Goal: Task Accomplishment & Management: Complete application form

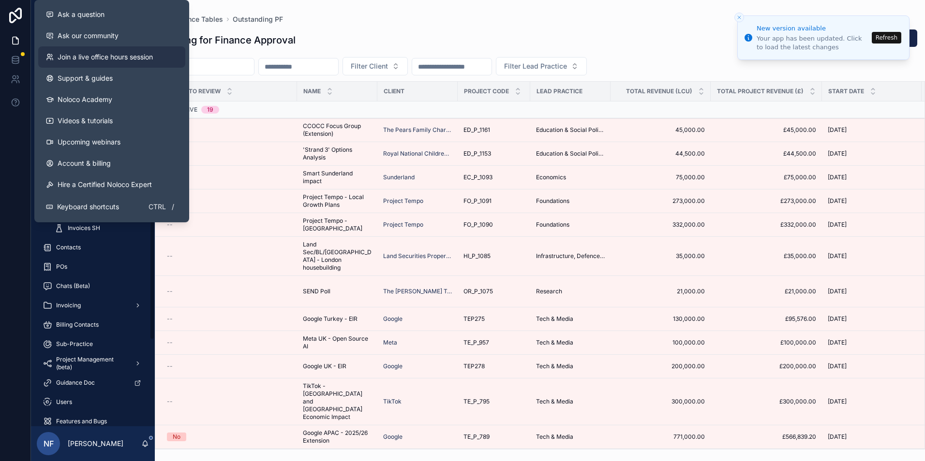
scroll to position [142, 0]
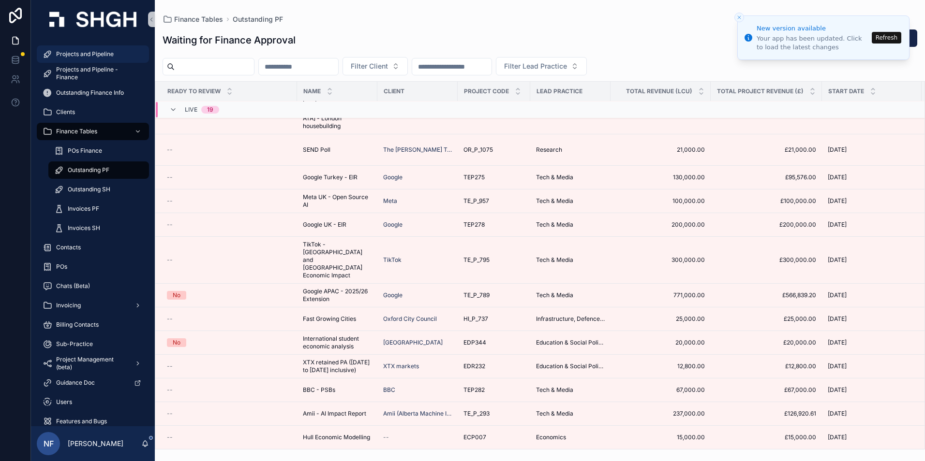
click at [91, 50] on span "Projects and Pipeline" at bounding box center [85, 54] width 58 height 8
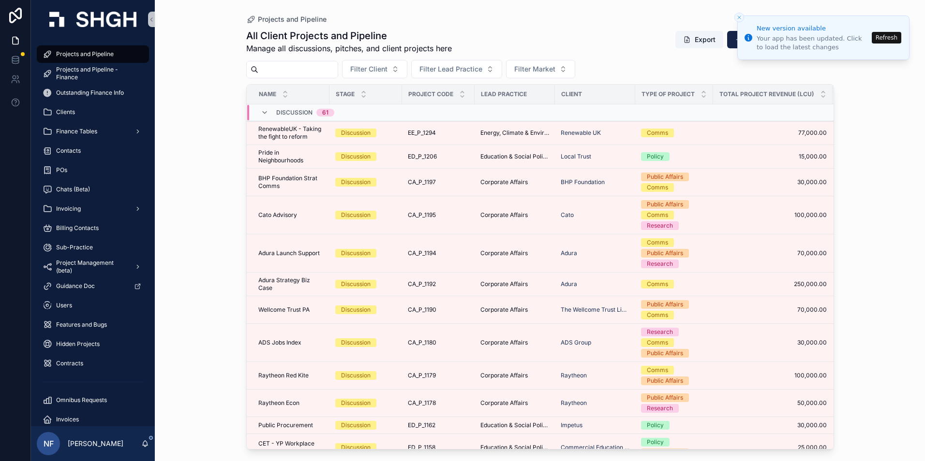
click at [285, 72] on input "scrollable content" at bounding box center [297, 70] width 79 height 14
type input "******"
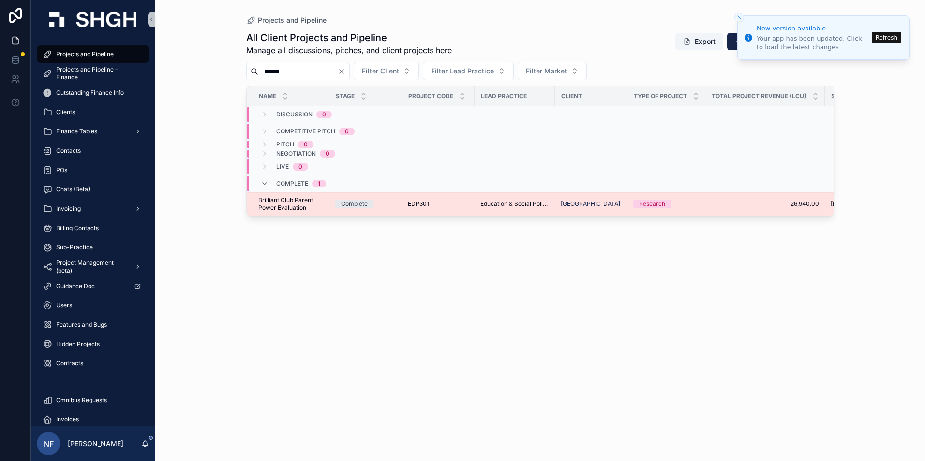
click at [298, 207] on span "Brilliant Club Parent Power Evaluation" at bounding box center [290, 203] width 65 height 15
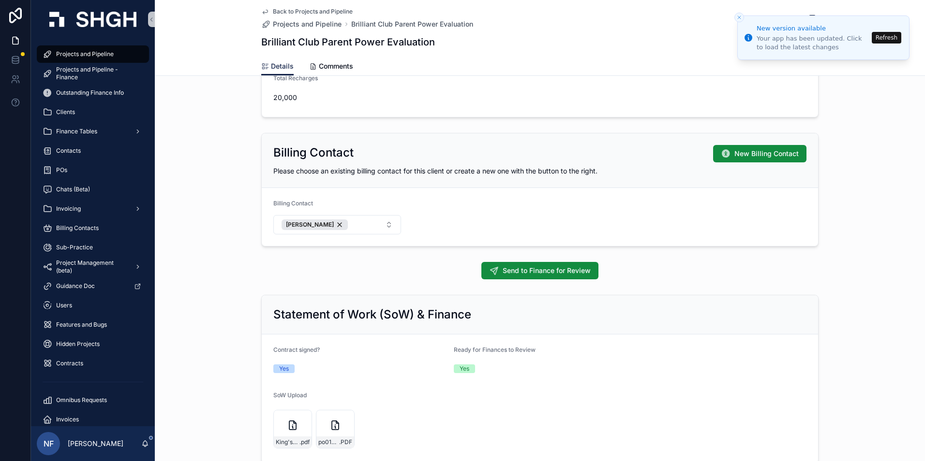
scroll to position [1064, 0]
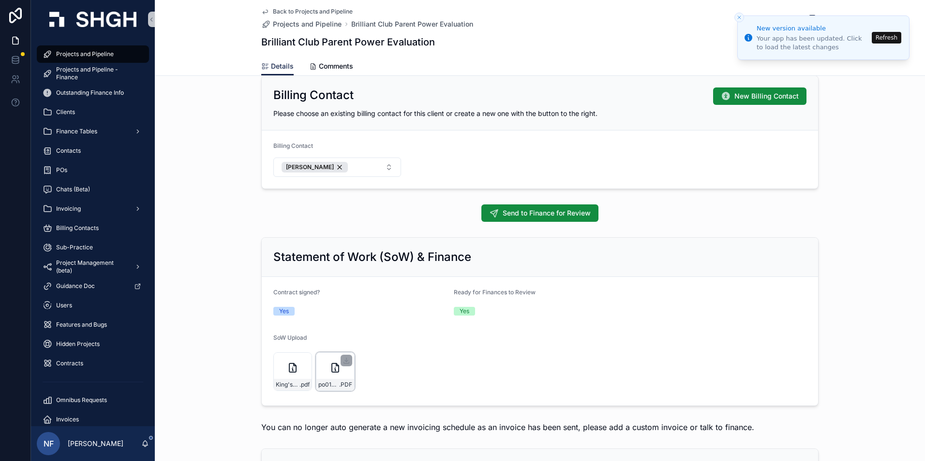
click at [318, 358] on div "po01a_1_188895-1 .PDF" at bounding box center [335, 372] width 39 height 39
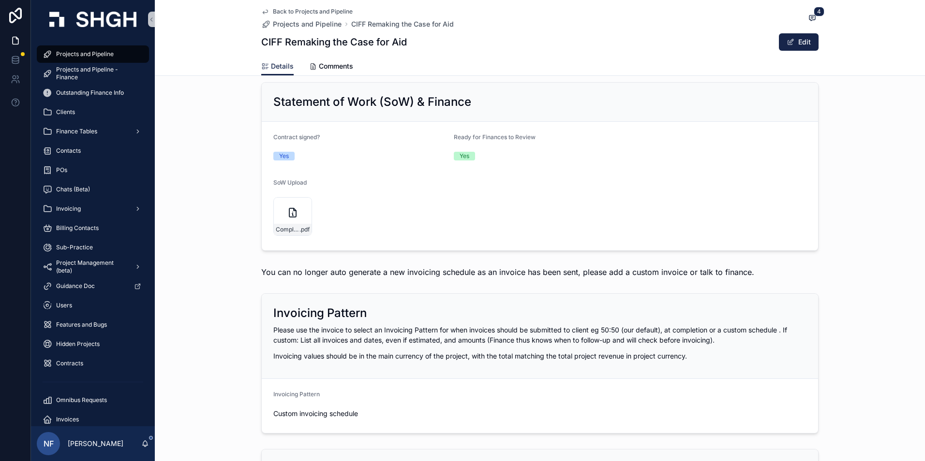
scroll to position [580, 0]
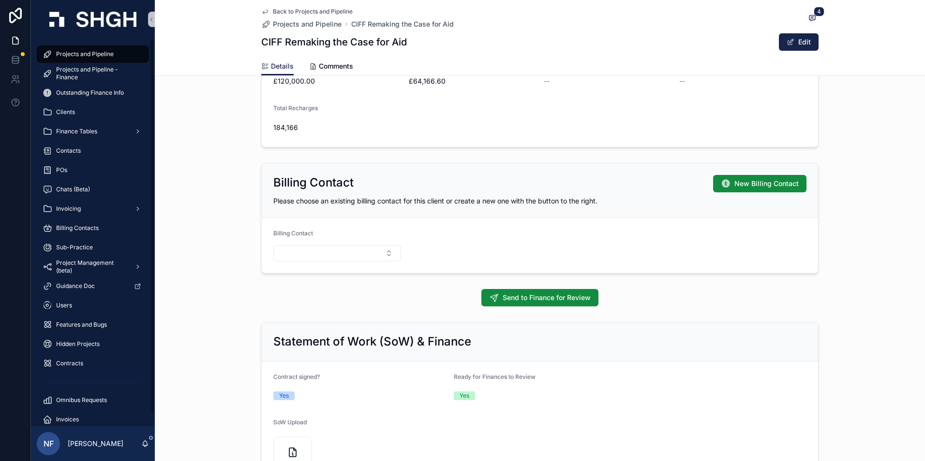
click at [93, 50] on span "Projects and Pipeline" at bounding box center [85, 54] width 58 height 8
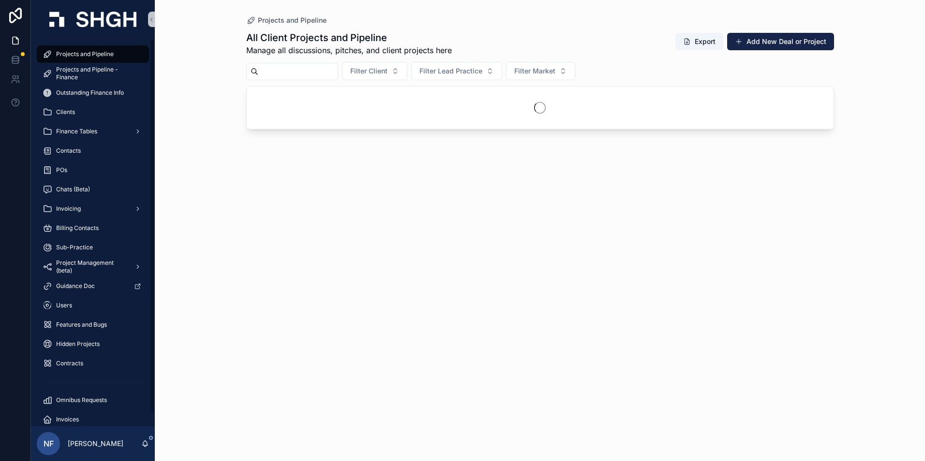
click at [287, 76] on input "scrollable content" at bounding box center [297, 72] width 79 height 14
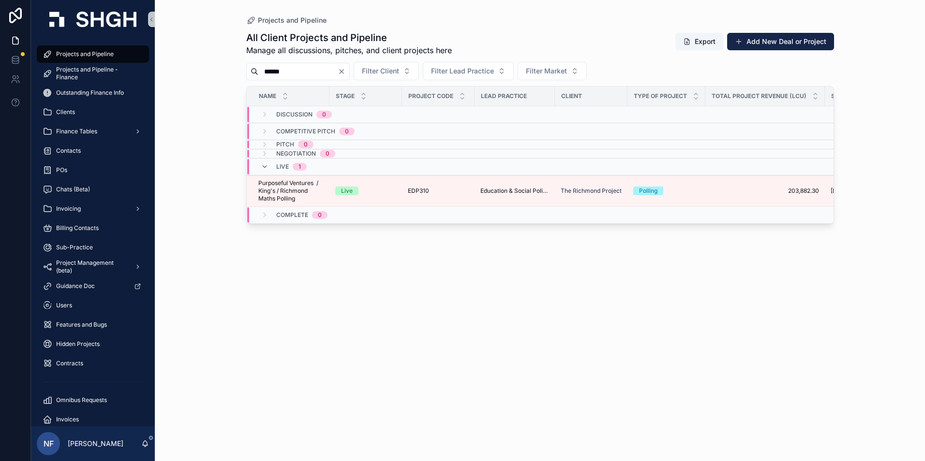
click at [294, 70] on input "******" at bounding box center [297, 72] width 79 height 14
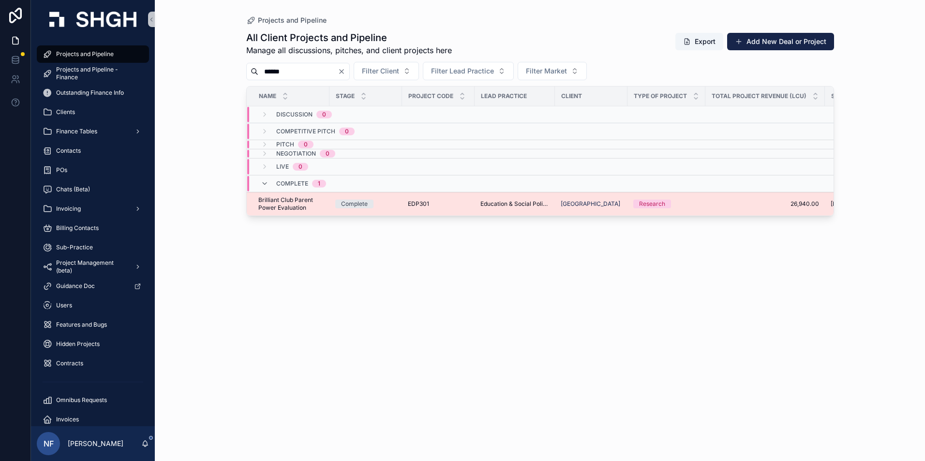
type input "******"
click at [284, 204] on span "Brilliant Club Parent Power Evaluation" at bounding box center [290, 203] width 65 height 15
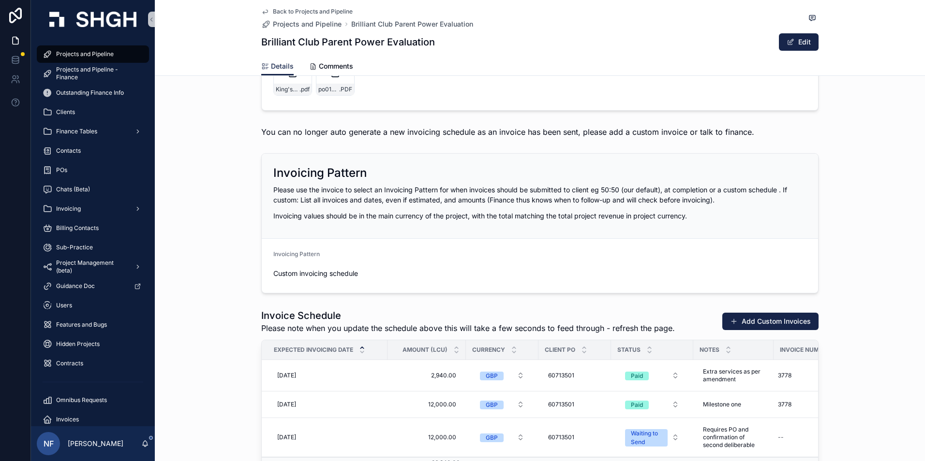
scroll to position [1499, 0]
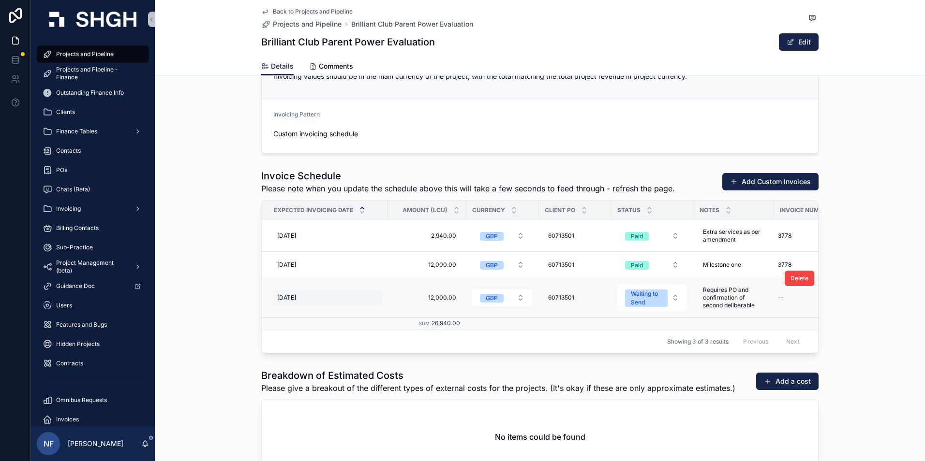
click at [295, 294] on span "[DATE]" at bounding box center [286, 298] width 19 height 8
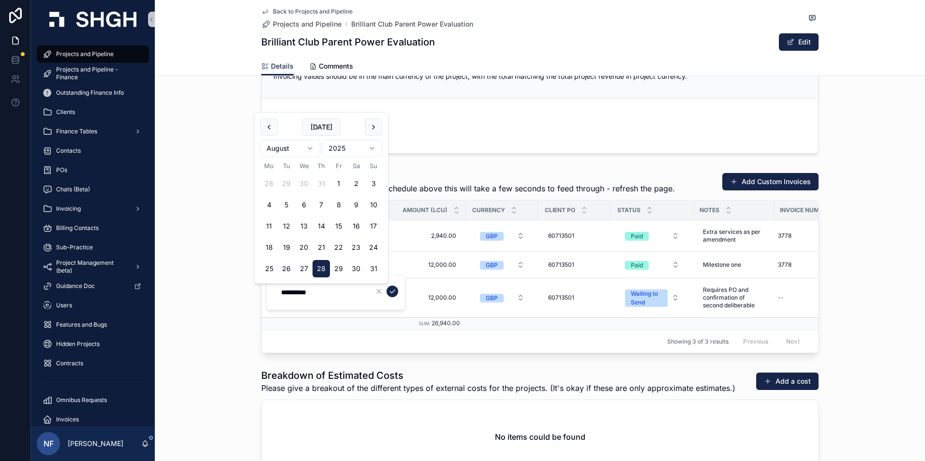
click at [293, 279] on div "Today August 2025 Mo Tu We Th Fr Sa Su 28 29 30 31 1 2 3 4 5 6 7 8 9 10 11 12 1…" at bounding box center [320, 198] width 133 height 171
click at [314, 125] on button "[DATE]" at bounding box center [321, 127] width 38 height 17
click at [330, 129] on button "Today" at bounding box center [321, 127] width 38 height 17
type input "**********"
click at [391, 291] on icon "scrollable content" at bounding box center [392, 292] width 8 height 8
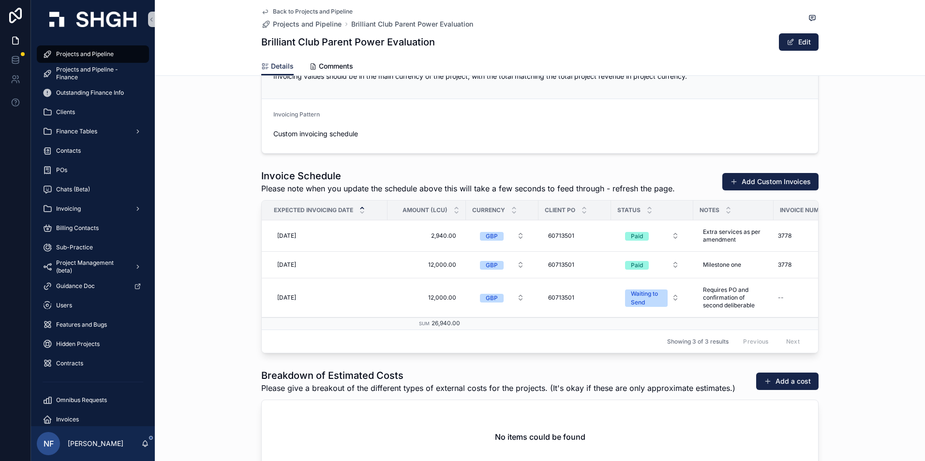
click at [789, 290] on div "--" at bounding box center [809, 297] width 71 height 15
click at [795, 290] on div "--" at bounding box center [809, 297] width 71 height 15
type input "****"
click at [899, 289] on form "****" at bounding box center [837, 292] width 124 height 18
click at [842, 244] on div "Invoice Schedule Please note when you update the schedule above this will take …" at bounding box center [540, 261] width 770 height 192
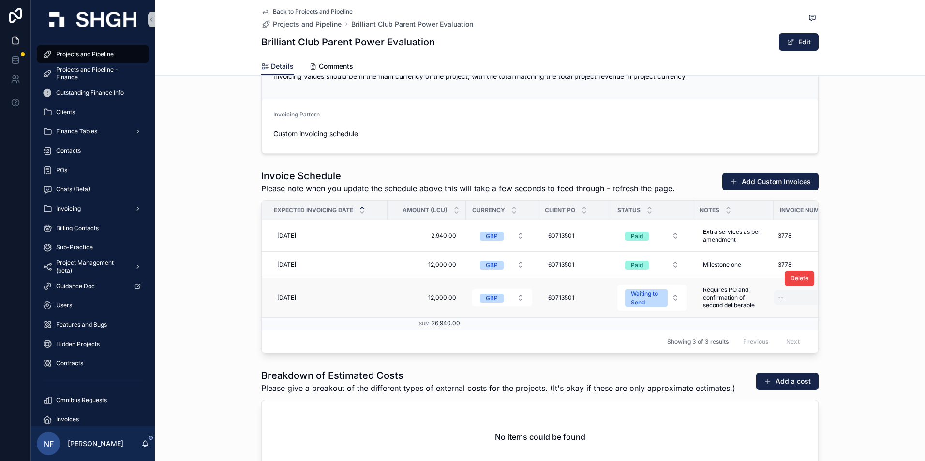
click at [778, 294] on div "--" at bounding box center [781, 298] width 6 height 8
click at [894, 293] on icon "scrollable content" at bounding box center [893, 292] width 8 height 8
click at [80, 133] on span "Finance Tables" at bounding box center [76, 132] width 41 height 8
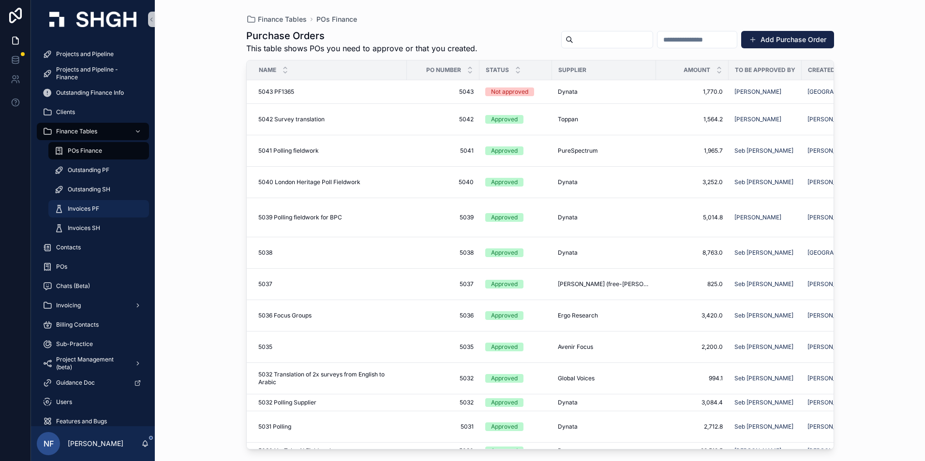
click at [80, 208] on span "Invoices PF" at bounding box center [83, 209] width 31 height 8
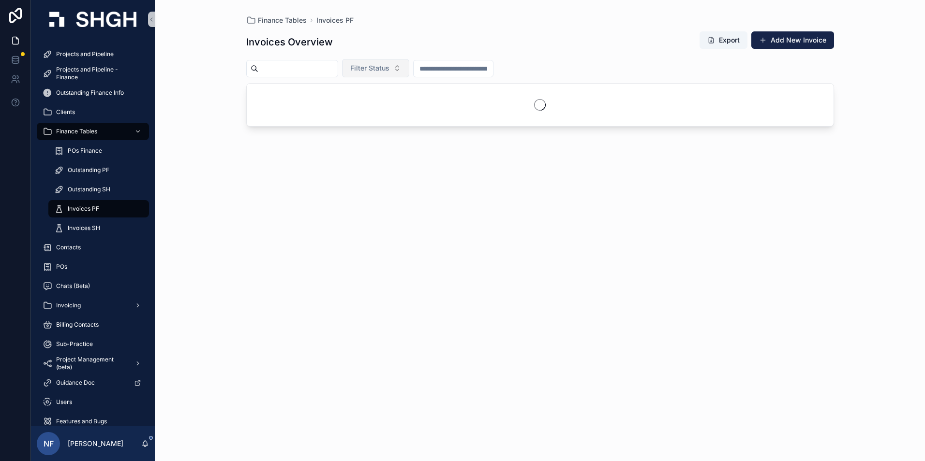
click at [389, 70] on span "Filter Status" at bounding box center [369, 68] width 39 height 10
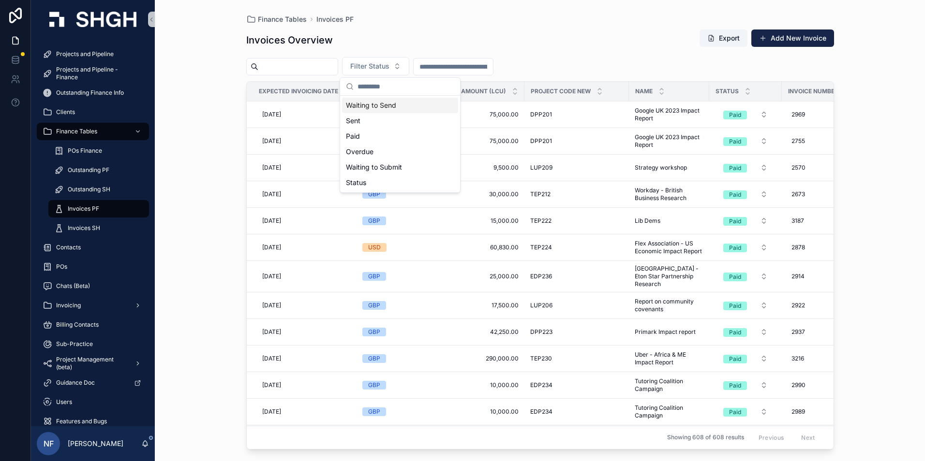
click at [383, 105] on div "Waiting to Send" at bounding box center [400, 105] width 116 height 15
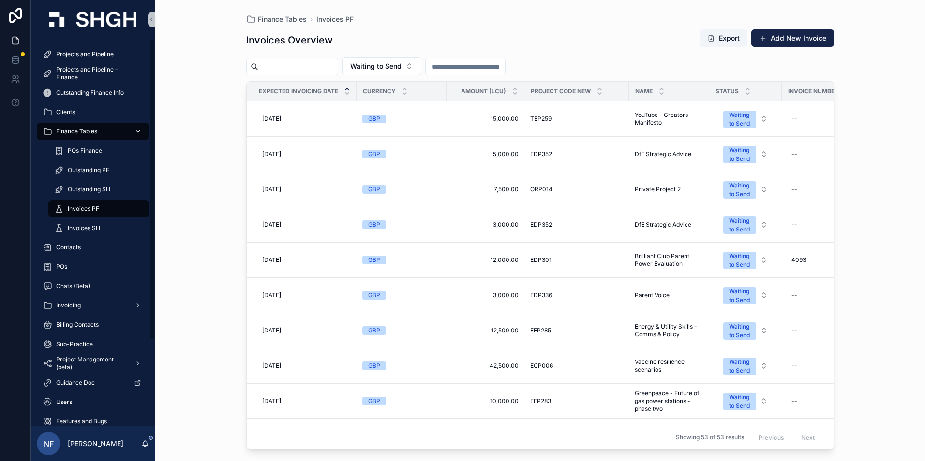
click at [74, 136] on div "Finance Tables" at bounding box center [93, 131] width 101 height 15
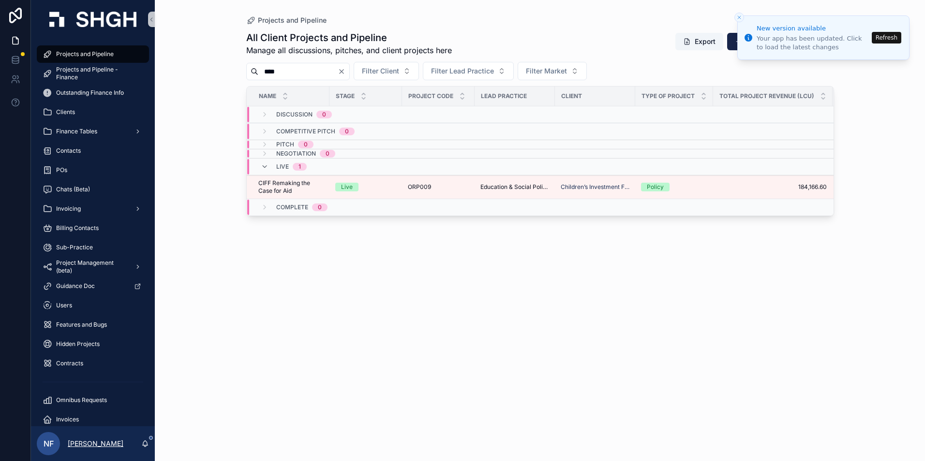
click at [100, 444] on p "[PERSON_NAME]" at bounding box center [96, 444] width 56 height 10
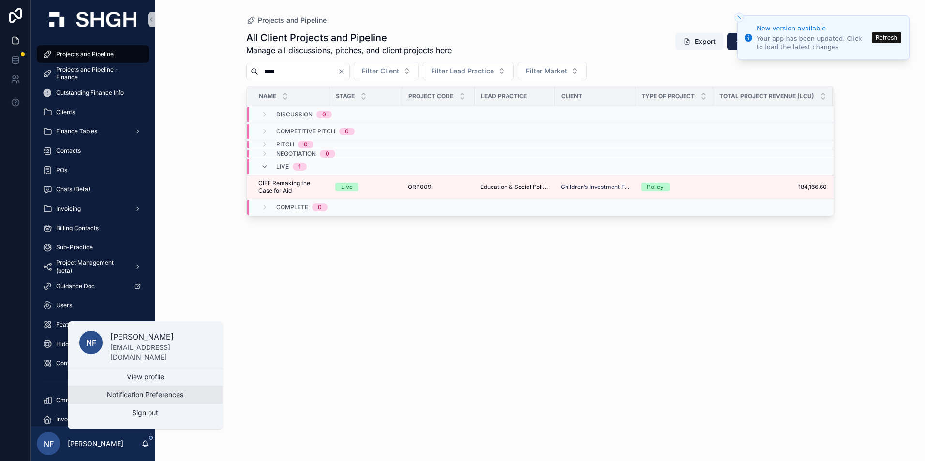
click at [118, 396] on button "Notification Preferences" at bounding box center [145, 394] width 155 height 17
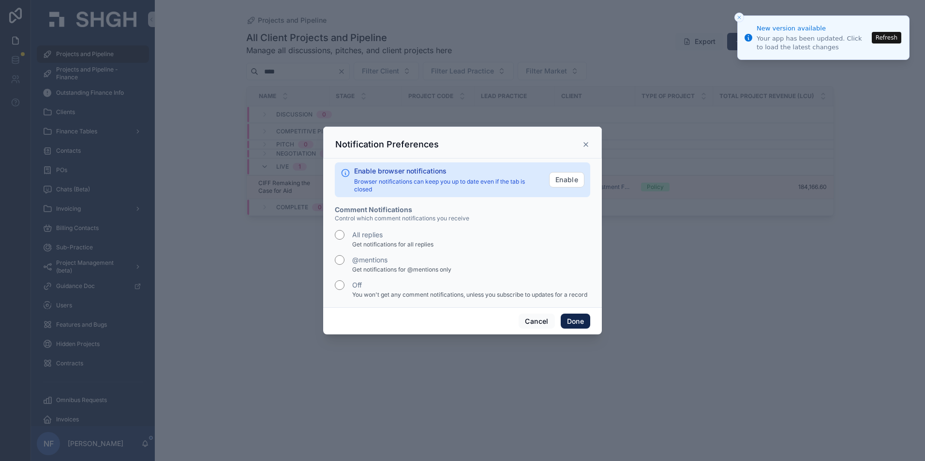
click at [570, 326] on button "Done" at bounding box center [576, 321] width 30 height 15
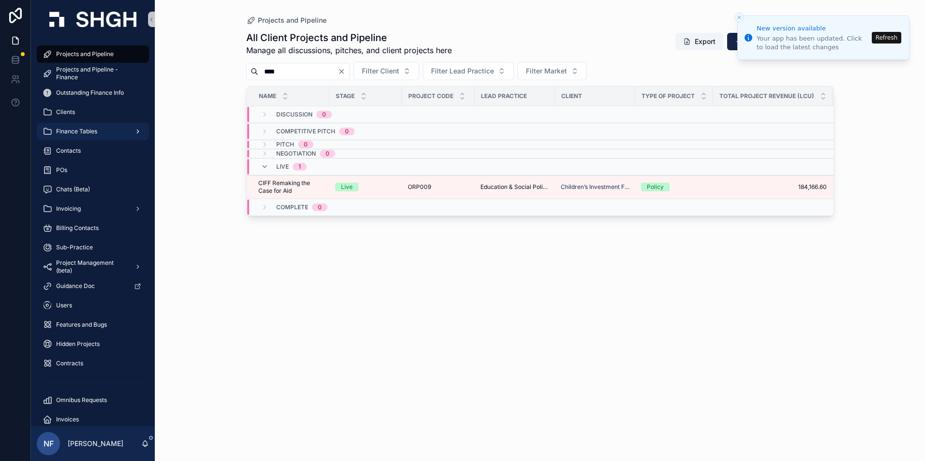
click at [72, 133] on span "Finance Tables" at bounding box center [76, 132] width 41 height 8
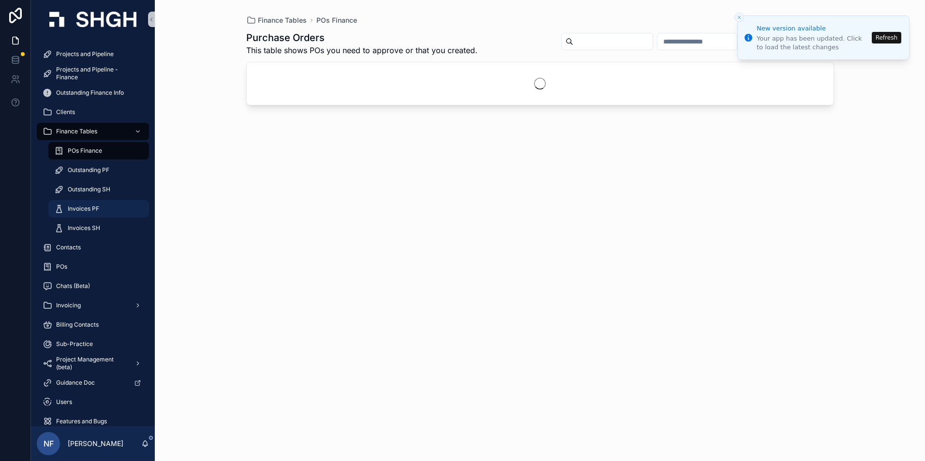
click at [74, 207] on span "Invoices PF" at bounding box center [83, 209] width 31 height 8
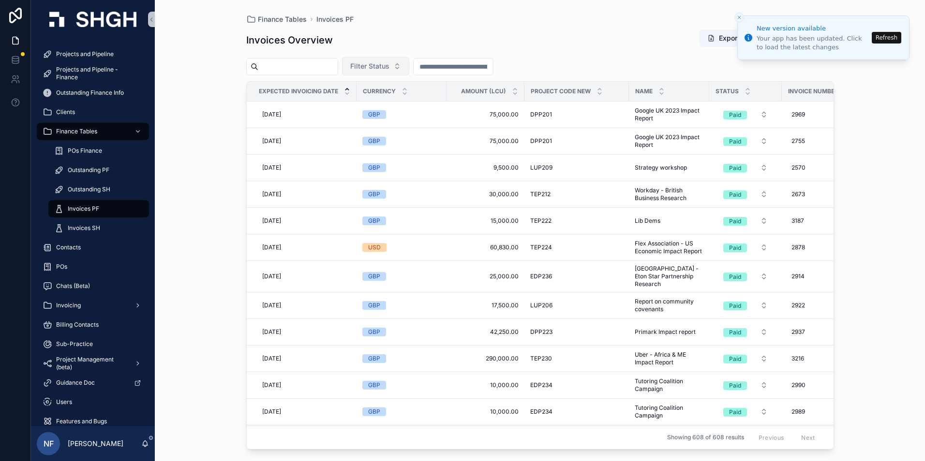
drag, startPoint x: 388, startPoint y: 56, endPoint x: 392, endPoint y: 63, distance: 8.0
click at [389, 59] on div "Invoices Overview Export Add New Invoice Filter Status Expected Invoicing Date …" at bounding box center [540, 236] width 588 height 427
click at [389, 63] on span "Filter Status" at bounding box center [369, 66] width 39 height 10
click at [381, 107] on div "Waiting to Send" at bounding box center [400, 105] width 116 height 15
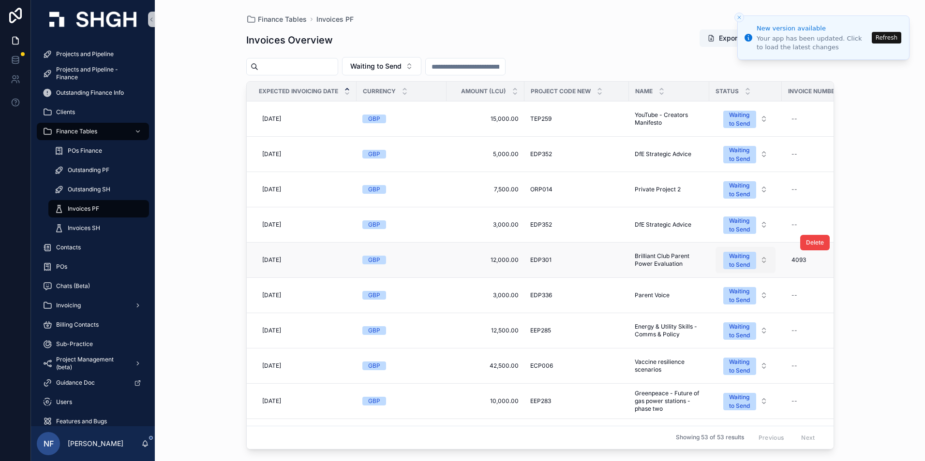
click at [745, 266] on div "Waiting to Send" at bounding box center [739, 260] width 21 height 17
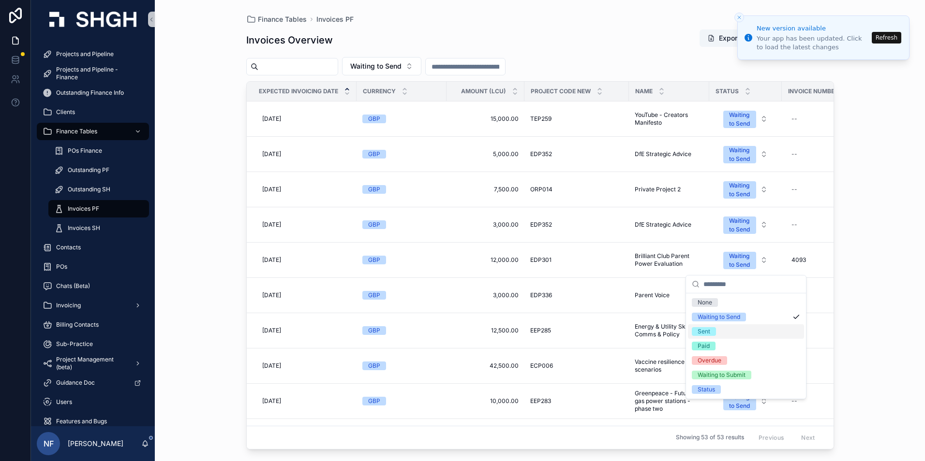
click at [705, 332] on div "Sent" at bounding box center [703, 331] width 13 height 9
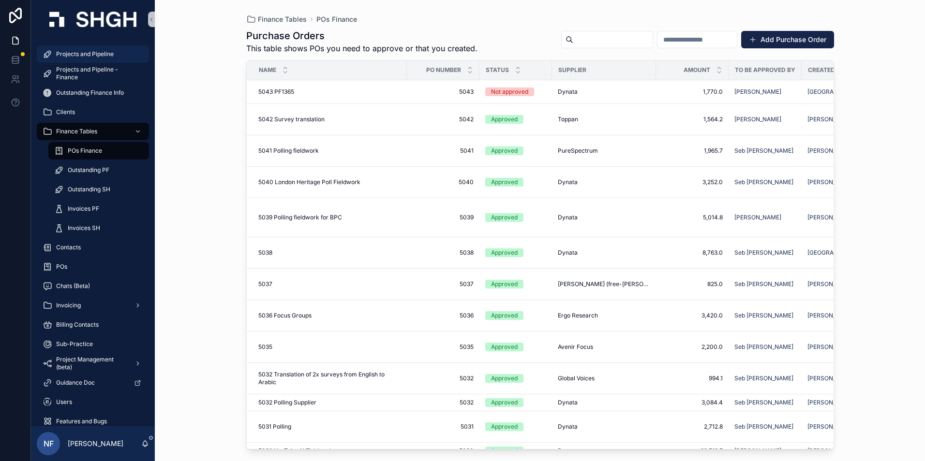
click at [79, 55] on span "Projects and Pipeline" at bounding box center [85, 54] width 58 height 8
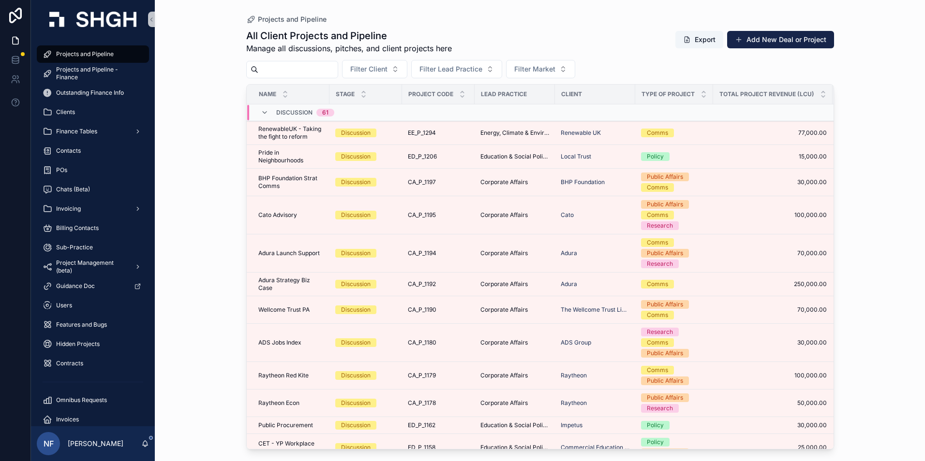
click at [308, 70] on input "scrollable content" at bounding box center [297, 70] width 79 height 14
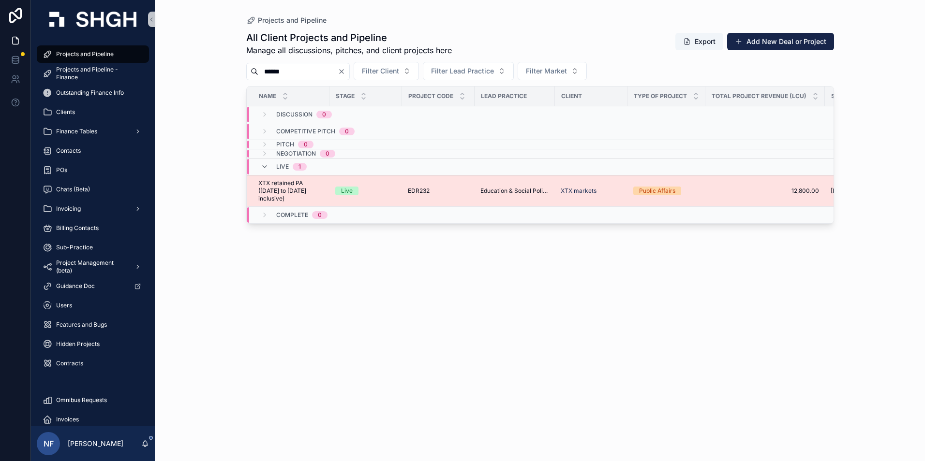
type input "******"
click at [296, 186] on span "XTX retained PA ([DATE] to [DATE] inclusive)" at bounding box center [290, 190] width 65 height 23
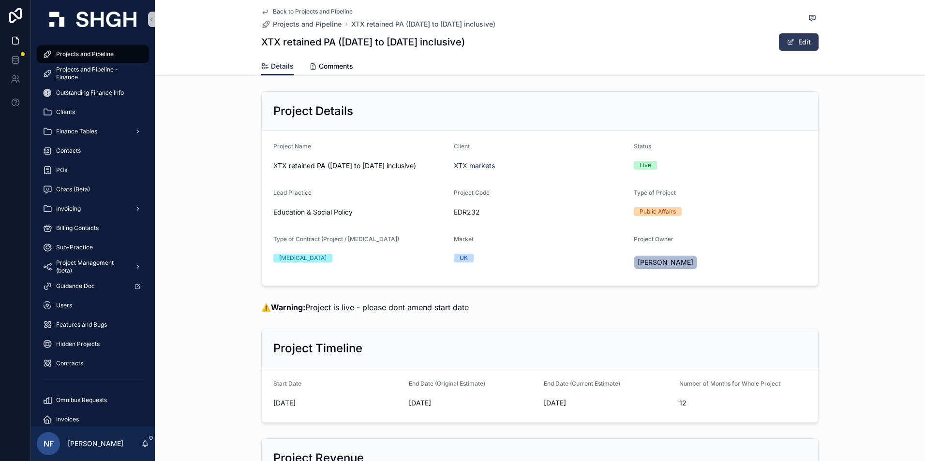
click at [794, 46] on button "Edit" at bounding box center [799, 41] width 40 height 17
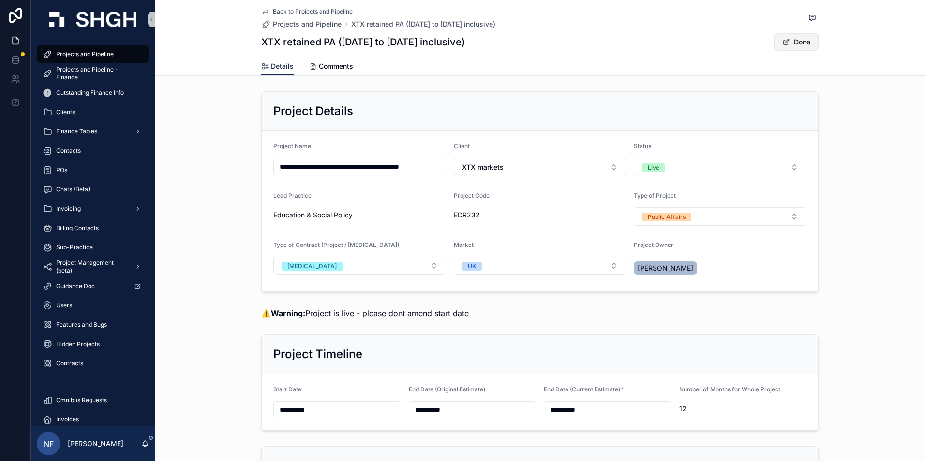
click at [797, 45] on button "Done" at bounding box center [796, 41] width 44 height 17
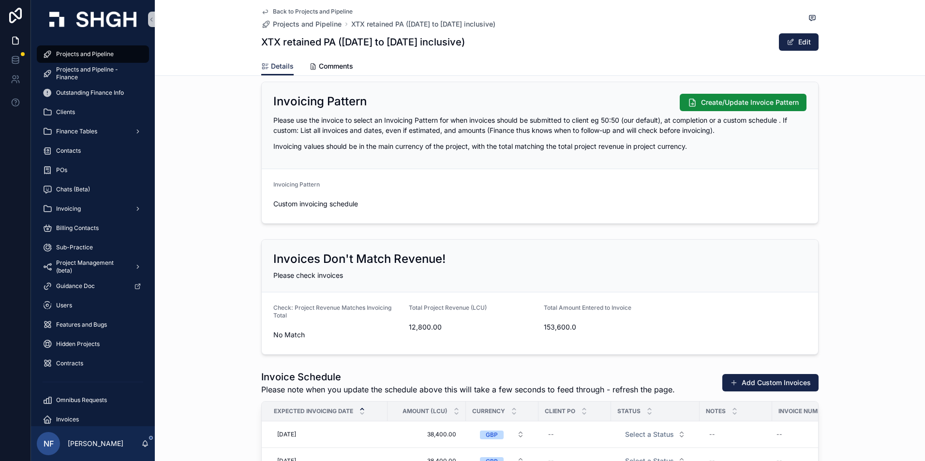
scroll to position [1258, 0]
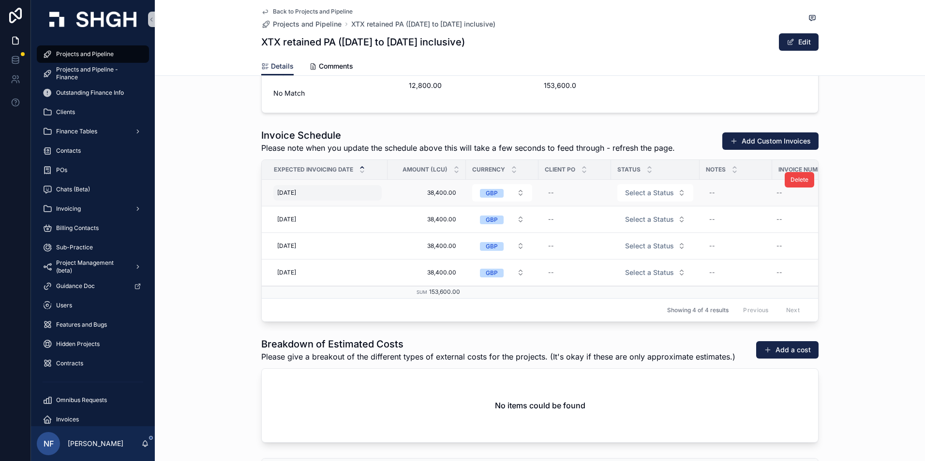
click at [289, 193] on span "31/08/2025" at bounding box center [286, 193] width 19 height 8
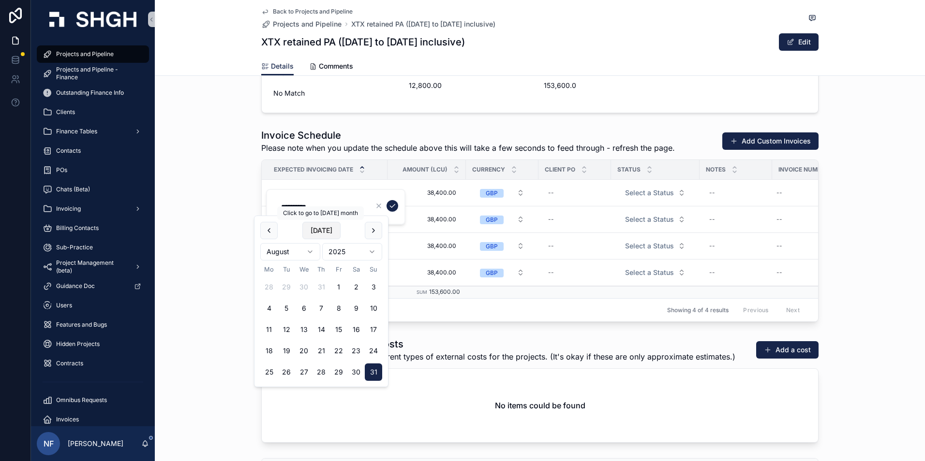
click at [317, 228] on button "Today" at bounding box center [321, 230] width 38 height 17
type input "**********"
click at [392, 204] on icon "scrollable content" at bounding box center [392, 206] width 8 height 8
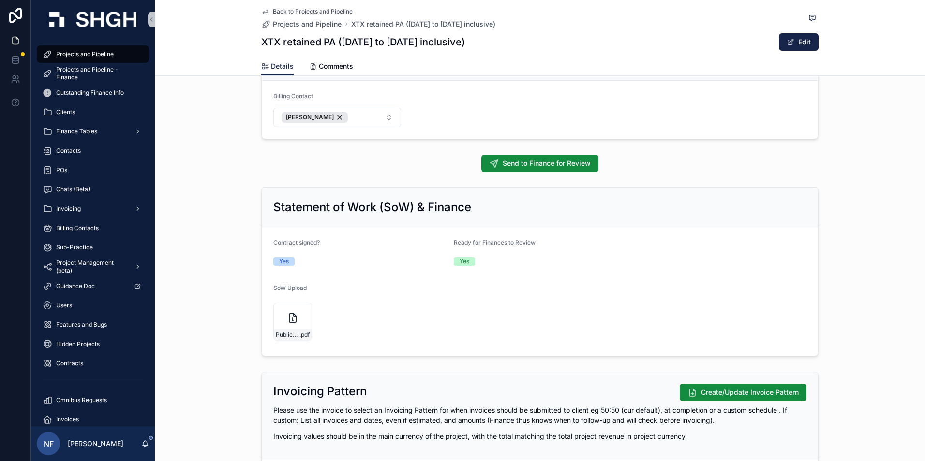
scroll to position [677, 0]
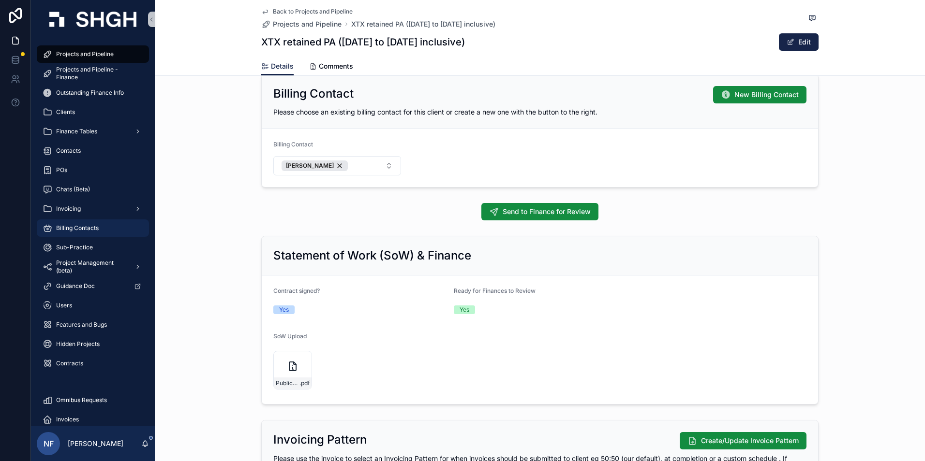
click at [72, 229] on span "Billing Contacts" at bounding box center [77, 228] width 43 height 8
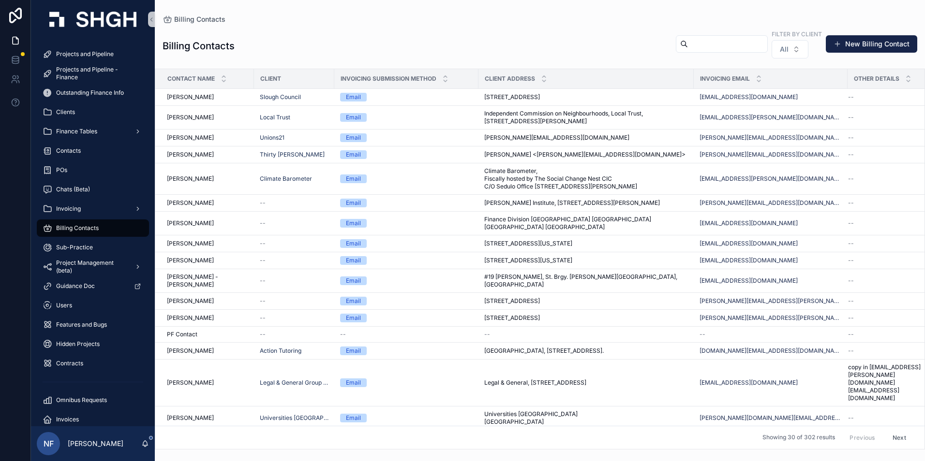
click at [700, 44] on input "scrollable content" at bounding box center [727, 44] width 79 height 14
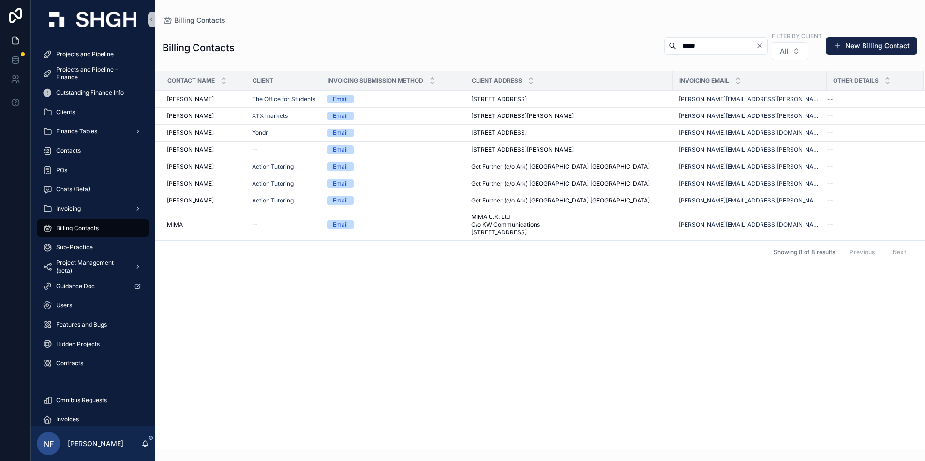
type input "*****"
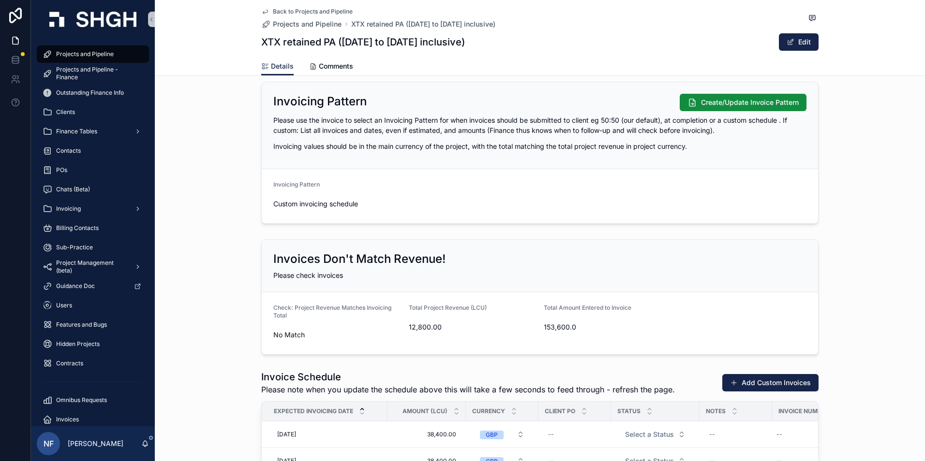
scroll to position [1161, 0]
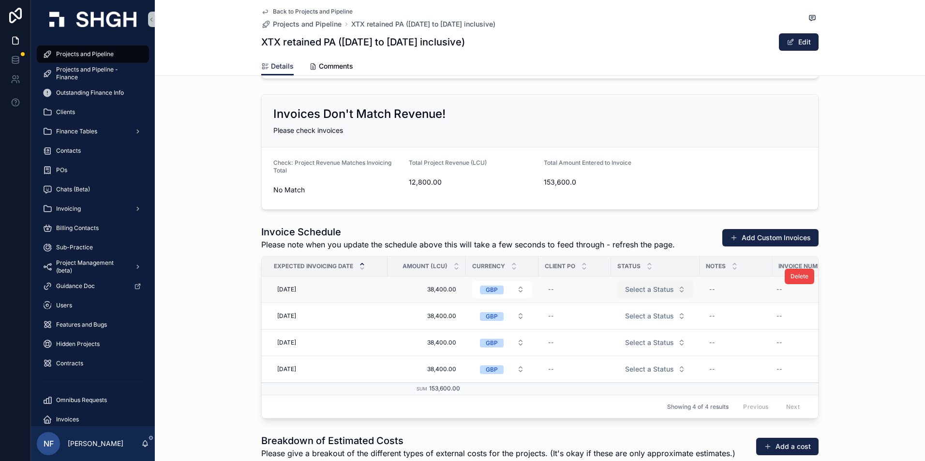
click at [631, 289] on span "Select a Status" at bounding box center [649, 290] width 49 height 10
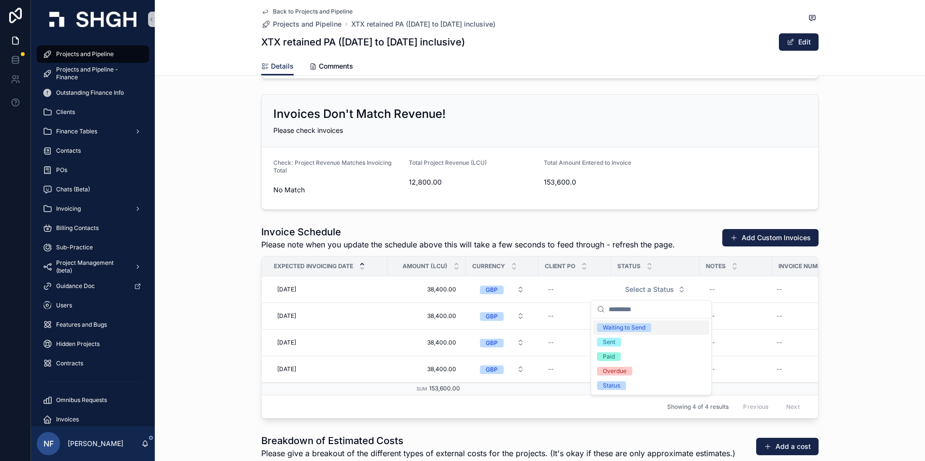
click at [634, 324] on div "Waiting to Send" at bounding box center [624, 328] width 43 height 9
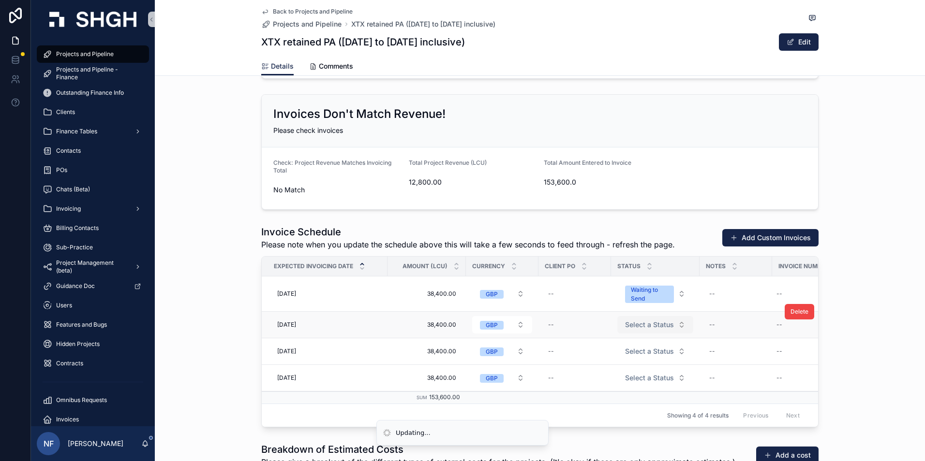
click at [639, 323] on span "Select a Status" at bounding box center [649, 325] width 49 height 10
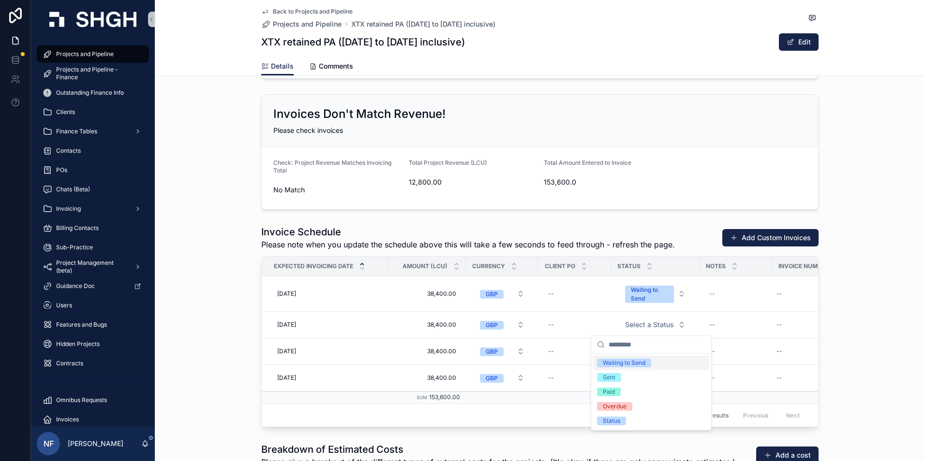
click at [625, 366] on div "Waiting to Send" at bounding box center [624, 363] width 43 height 9
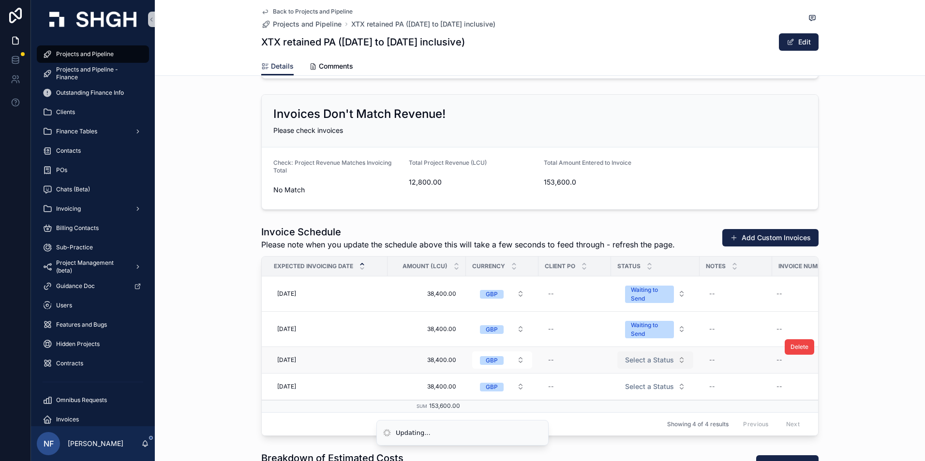
click at [639, 358] on span "Select a Status" at bounding box center [649, 361] width 49 height 10
click at [638, 366] on button "Select a Status" at bounding box center [655, 360] width 76 height 17
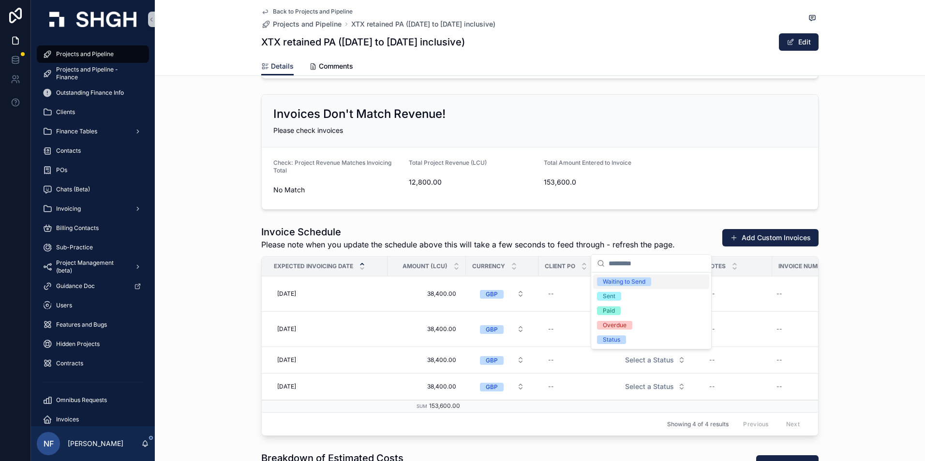
click at [606, 283] on div "Waiting to Send" at bounding box center [624, 282] width 43 height 9
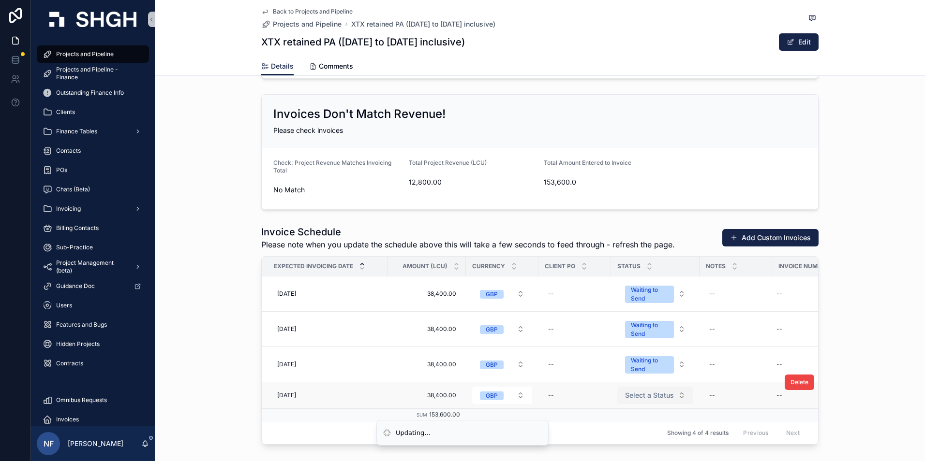
click at [638, 396] on span "Select a Status" at bounding box center [649, 396] width 49 height 10
click at [639, 396] on span "Select a Status" at bounding box center [649, 396] width 49 height 10
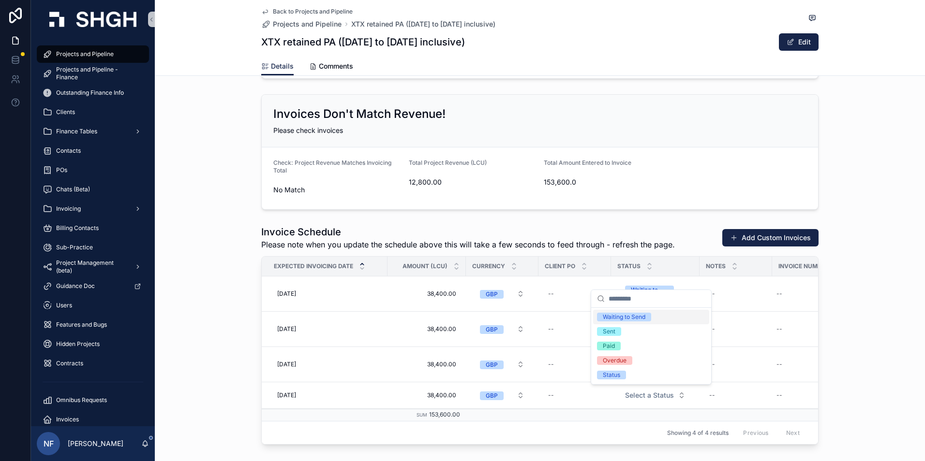
click at [623, 318] on div "Waiting to Send" at bounding box center [624, 317] width 43 height 9
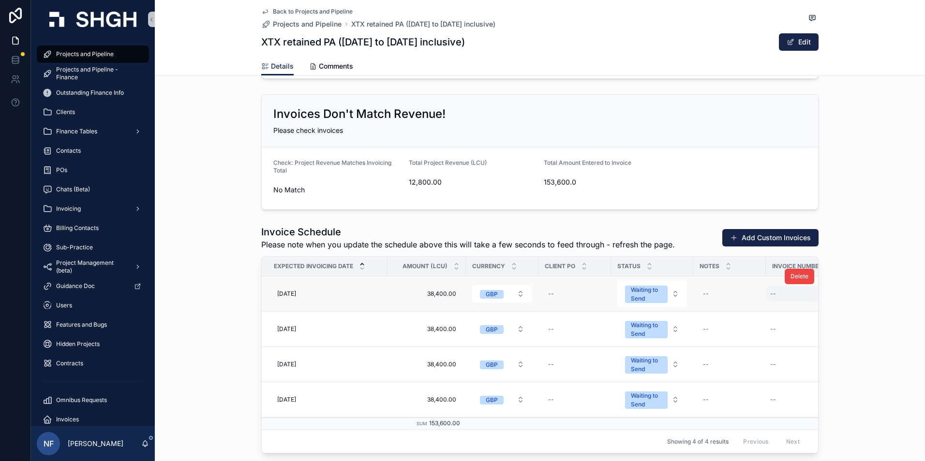
click at [778, 292] on div "--" at bounding box center [801, 293] width 71 height 15
type input "****"
click at [889, 307] on button "scrollable content" at bounding box center [885, 307] width 12 height 12
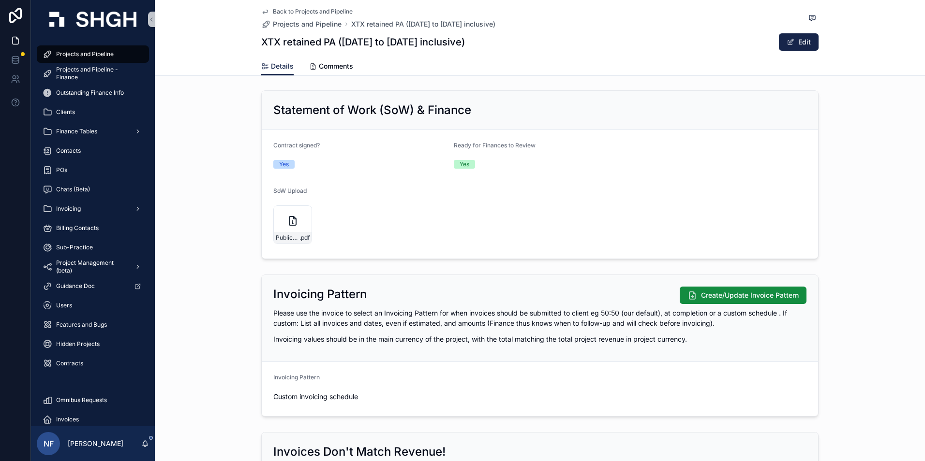
scroll to position [822, 0]
click at [282, 239] on span "Public-First---250601-Services-Agreement" at bounding box center [288, 239] width 24 height 8
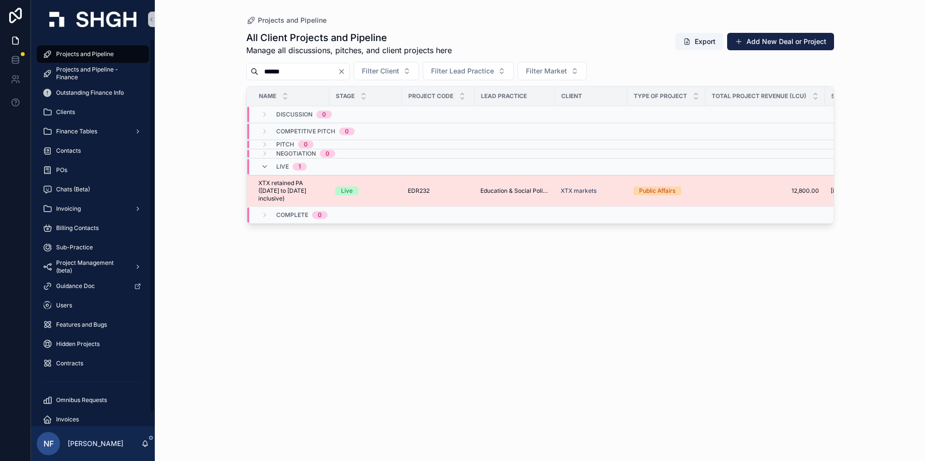
click at [267, 193] on span "XTX retained PA ([DATE] to [DATE] inclusive)" at bounding box center [290, 190] width 65 height 23
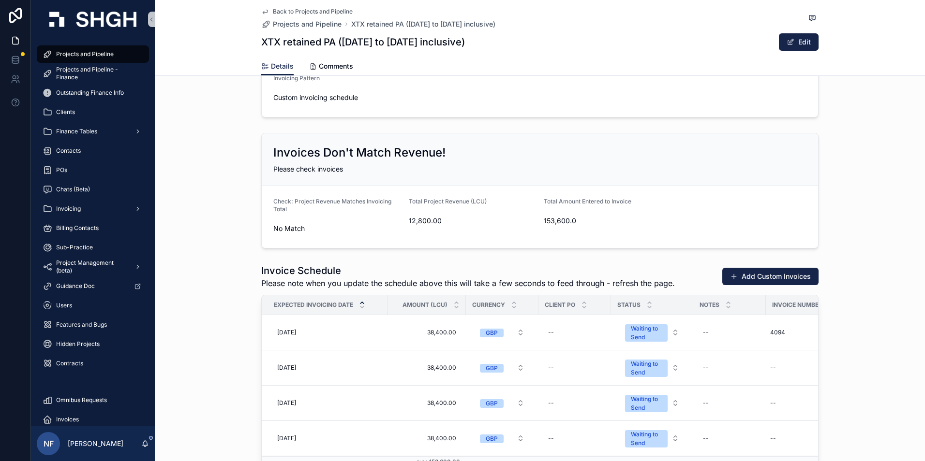
scroll to position [1161, 0]
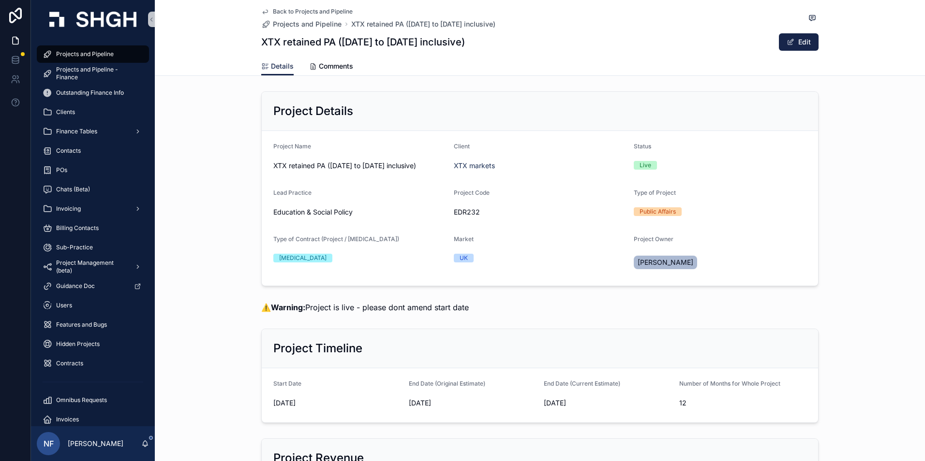
scroll to position [1161, 0]
